Goal: Task Accomplishment & Management: Use online tool/utility

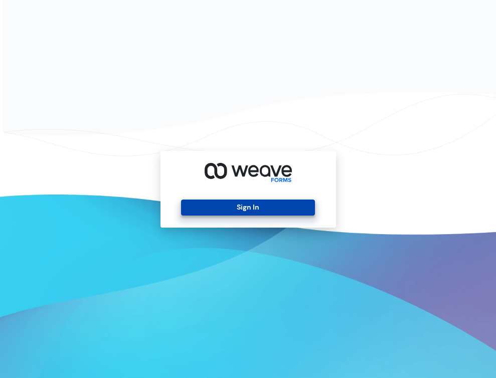
click at [239, 211] on button "Sign In" at bounding box center [248, 207] width 134 height 16
